Goal: Transaction & Acquisition: Purchase product/service

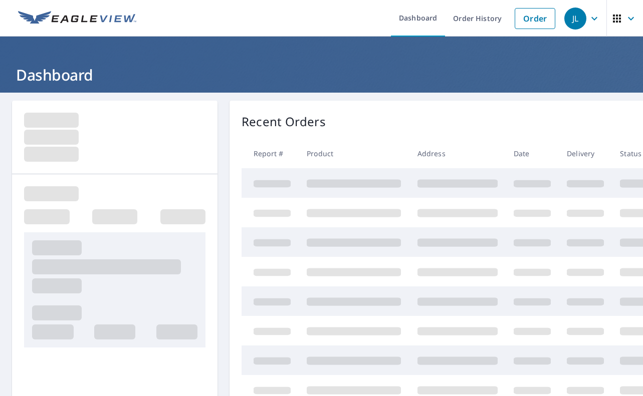
click at [527, 23] on link "Order" at bounding box center [535, 18] width 41 height 21
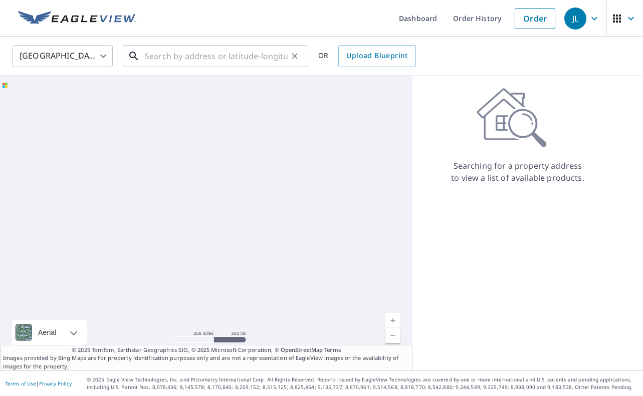
click at [223, 52] on input "text" at bounding box center [216, 56] width 143 height 28
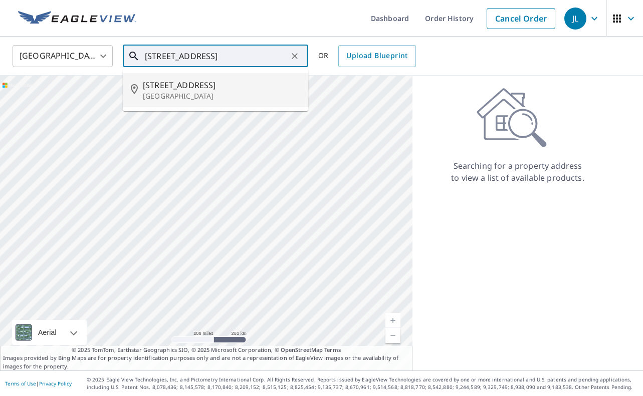
click at [190, 97] on p "[GEOGRAPHIC_DATA]" at bounding box center [221, 96] width 157 height 10
type input "[STREET_ADDRESS]"
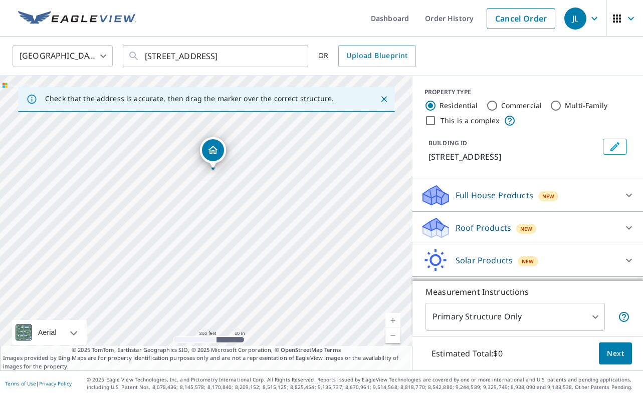
drag, startPoint x: 281, startPoint y: 256, endPoint x: 288, endPoint y: 203, distance: 53.5
click at [288, 203] on div "[STREET_ADDRESS]" at bounding box center [206, 223] width 412 height 295
click at [391, 320] on link "Current Level 17, Zoom In" at bounding box center [392, 320] width 15 height 15
click at [391, 320] on link "Current Level 18, Zoom In" at bounding box center [392, 320] width 15 height 15
drag, startPoint x: 340, startPoint y: 270, endPoint x: 277, endPoint y: 355, distance: 106.0
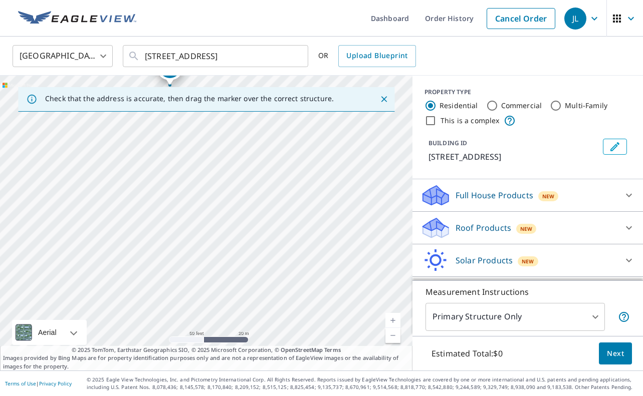
click at [278, 355] on div "Check that the address is accurate, then drag the marker over the correct struc…" at bounding box center [206, 223] width 412 height 295
click at [321, 289] on div "[STREET_ADDRESS]" at bounding box center [206, 223] width 412 height 295
drag, startPoint x: 248, startPoint y: 204, endPoint x: 259, endPoint y: 363, distance: 159.2
click at [259, 363] on div "Check that the address is accurate, then drag the marker over the correct struc…" at bounding box center [206, 223] width 412 height 295
click at [224, 332] on div "[STREET_ADDRESS]" at bounding box center [206, 223] width 412 height 295
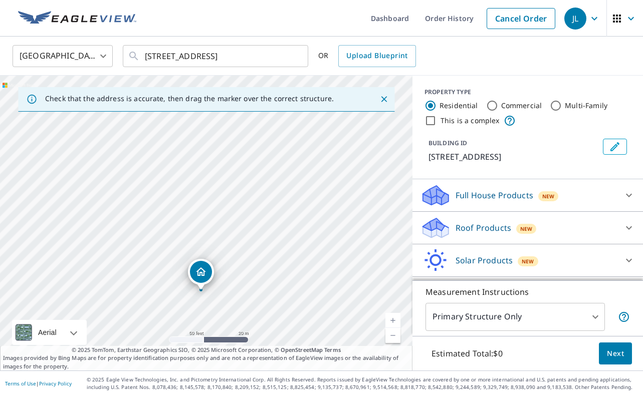
drag, startPoint x: 250, startPoint y: 198, endPoint x: 261, endPoint y: 333, distance: 135.7
click at [261, 333] on div "[STREET_ADDRESS]" at bounding box center [206, 223] width 412 height 295
click at [395, 335] on link "Current Level 19, Zoom Out" at bounding box center [392, 335] width 15 height 15
click at [395, 335] on link "Current Level 17, Zoom Out" at bounding box center [392, 335] width 15 height 15
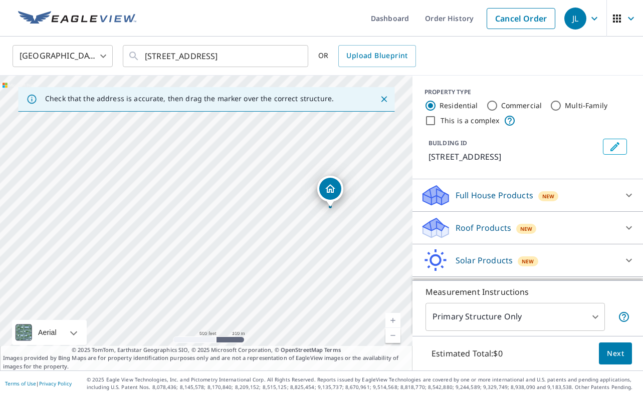
drag, startPoint x: 217, startPoint y: 266, endPoint x: 341, endPoint y: 242, distance: 126.6
click at [342, 242] on div "[STREET_ADDRESS]" at bounding box center [206, 223] width 412 height 295
click at [394, 322] on link "Current Level 16, Zoom In" at bounding box center [392, 320] width 15 height 15
drag, startPoint x: 333, startPoint y: 273, endPoint x: 242, endPoint y: 276, distance: 90.7
click at [242, 276] on div "[STREET_ADDRESS]" at bounding box center [206, 223] width 412 height 295
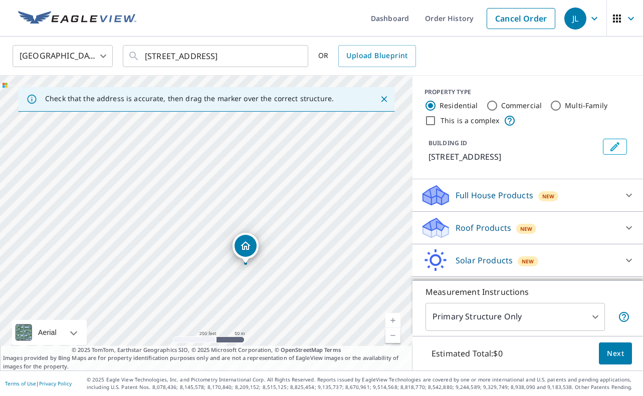
drag, startPoint x: 368, startPoint y: 172, endPoint x: 249, endPoint y: 242, distance: 138.3
drag, startPoint x: 243, startPoint y: 232, endPoint x: 317, endPoint y: 250, distance: 76.2
click at [317, 250] on div "[STREET_ADDRESS]" at bounding box center [206, 223] width 412 height 295
click at [392, 318] on link "Current Level 17, Zoom In" at bounding box center [392, 320] width 15 height 15
drag, startPoint x: 325, startPoint y: 294, endPoint x: 253, endPoint y: 261, distance: 79.1
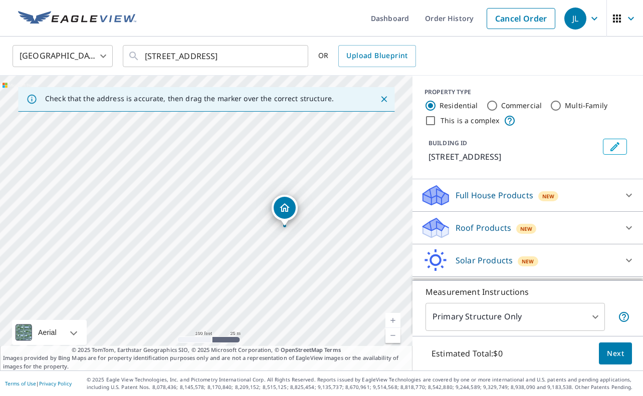
click at [253, 261] on div "[STREET_ADDRESS]" at bounding box center [206, 223] width 412 height 295
click at [395, 319] on link "Current Level 18, Zoom In" at bounding box center [392, 320] width 15 height 15
drag, startPoint x: 352, startPoint y: 296, endPoint x: 226, endPoint y: 274, distance: 128.1
click at [226, 274] on div "[STREET_ADDRESS]" at bounding box center [206, 223] width 412 height 295
click at [392, 318] on link "Current Level 19, Zoom In" at bounding box center [392, 320] width 15 height 15
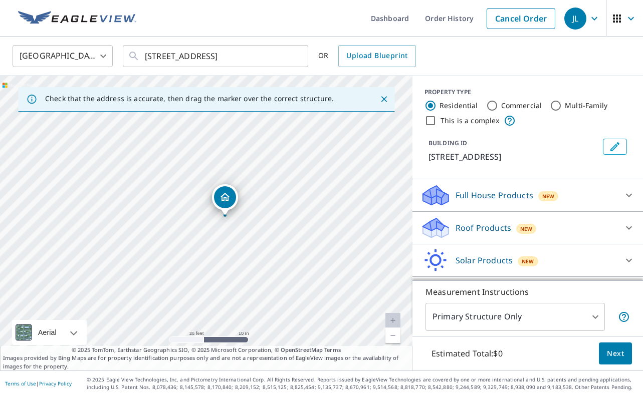
drag, startPoint x: 338, startPoint y: 252, endPoint x: 303, endPoint y: 283, distance: 47.2
click at [303, 283] on div "[STREET_ADDRESS]" at bounding box center [206, 223] width 412 height 295
click at [502, 234] on p "Roof Products" at bounding box center [483, 228] width 56 height 12
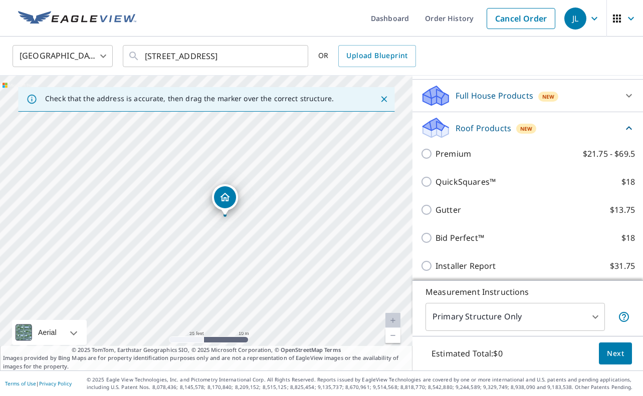
scroll to position [100, 0]
click at [463, 195] on div "QuickSquares™ $18" at bounding box center [527, 181] width 214 height 28
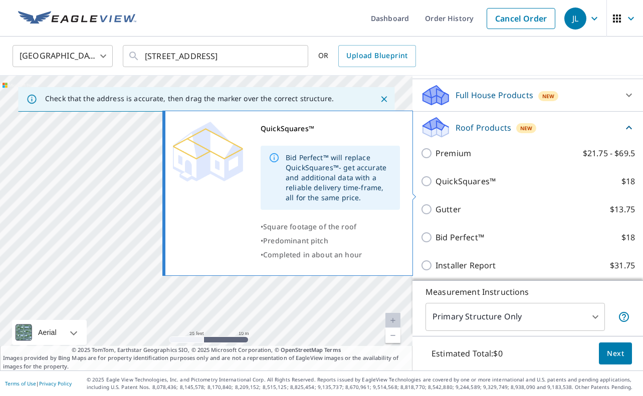
click at [426, 187] on input "QuickSquares™ $18" at bounding box center [427, 181] width 15 height 12
checkbox input "true"
type input "1"
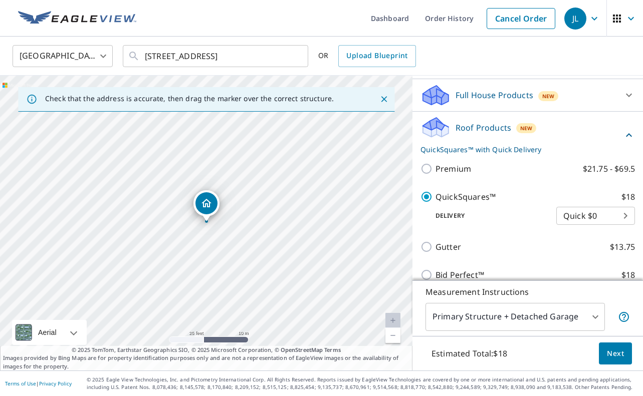
click at [614, 349] on span "Next" at bounding box center [615, 354] width 17 height 13
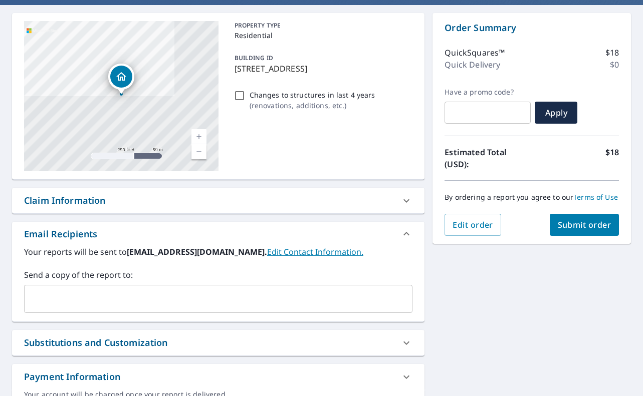
scroll to position [101, 0]
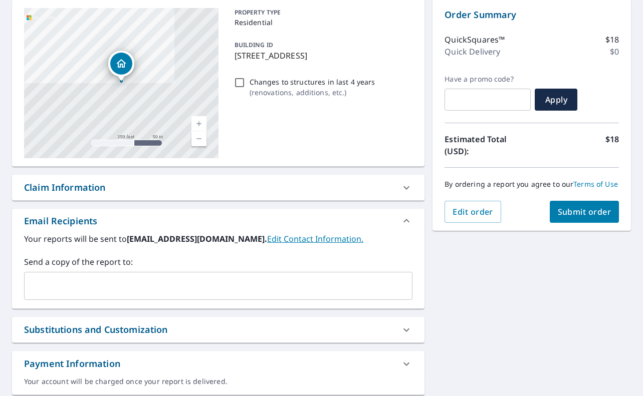
click at [224, 291] on input "text" at bounding box center [211, 286] width 364 height 19
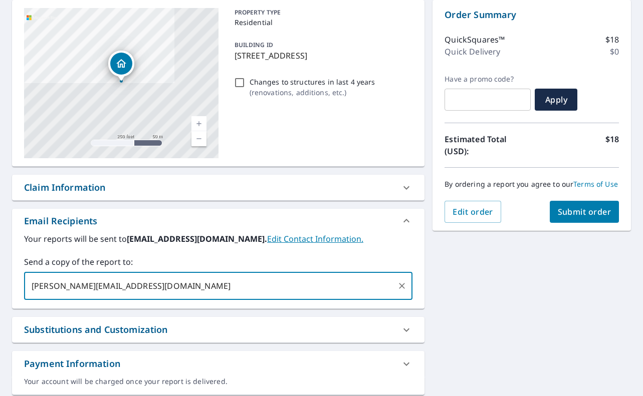
type input "[PERSON_NAME][EMAIL_ADDRESS][DOMAIN_NAME]"
click at [562, 301] on div "[STREET_ADDRESS] [STREET_ADDRESS] A standard road map Aerial A detailed look fr…" at bounding box center [321, 197] width 643 height 411
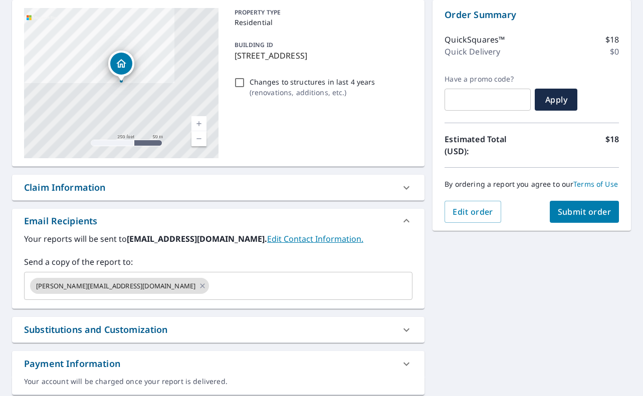
click at [594, 219] on button "Submit order" at bounding box center [585, 212] width 70 height 22
checkbox input "true"
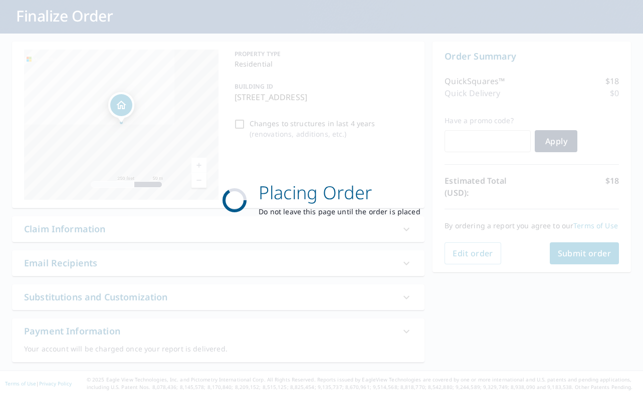
scroll to position [59, 0]
